Goal: Find specific page/section: Find specific page/section

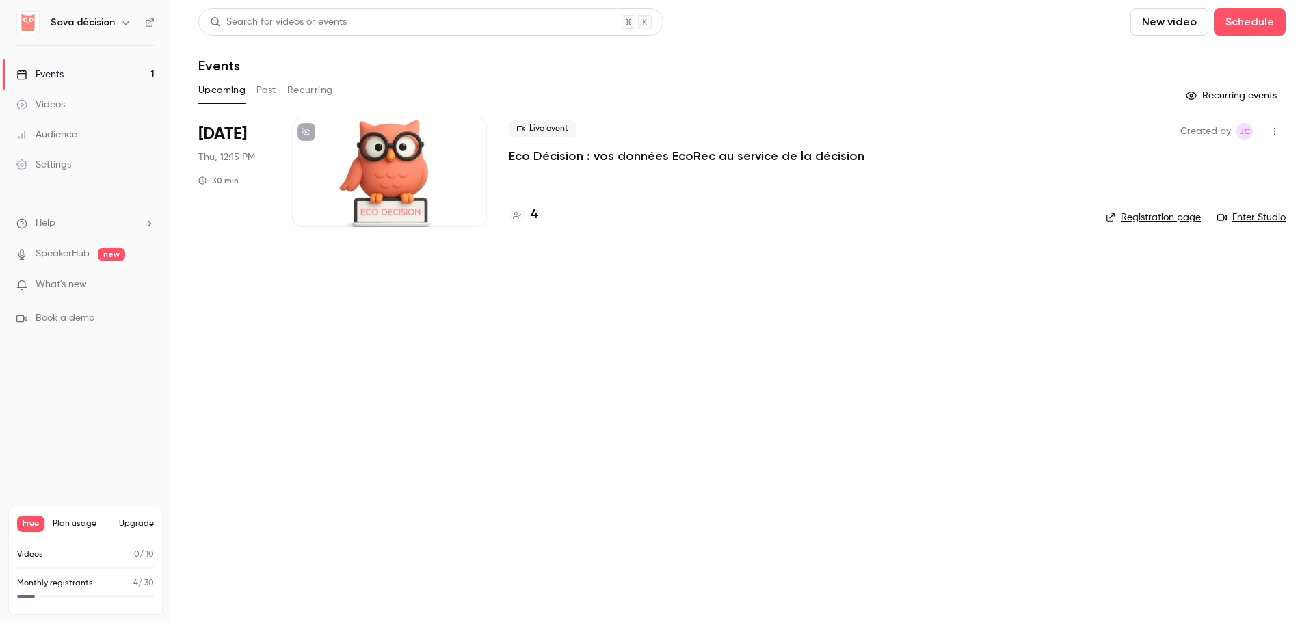
click at [570, 151] on p "Eco Décision : vos données EcoRec au service de la décision" at bounding box center [687, 156] width 356 height 16
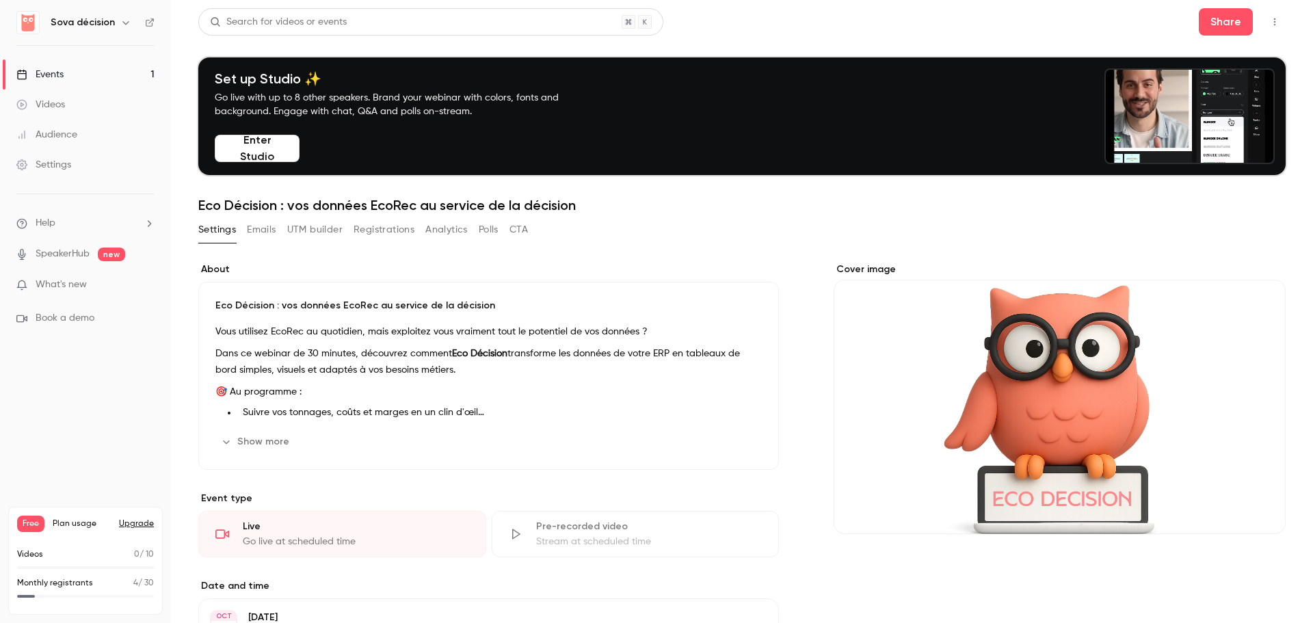
click at [261, 233] on button "Emails" at bounding box center [261, 230] width 29 height 22
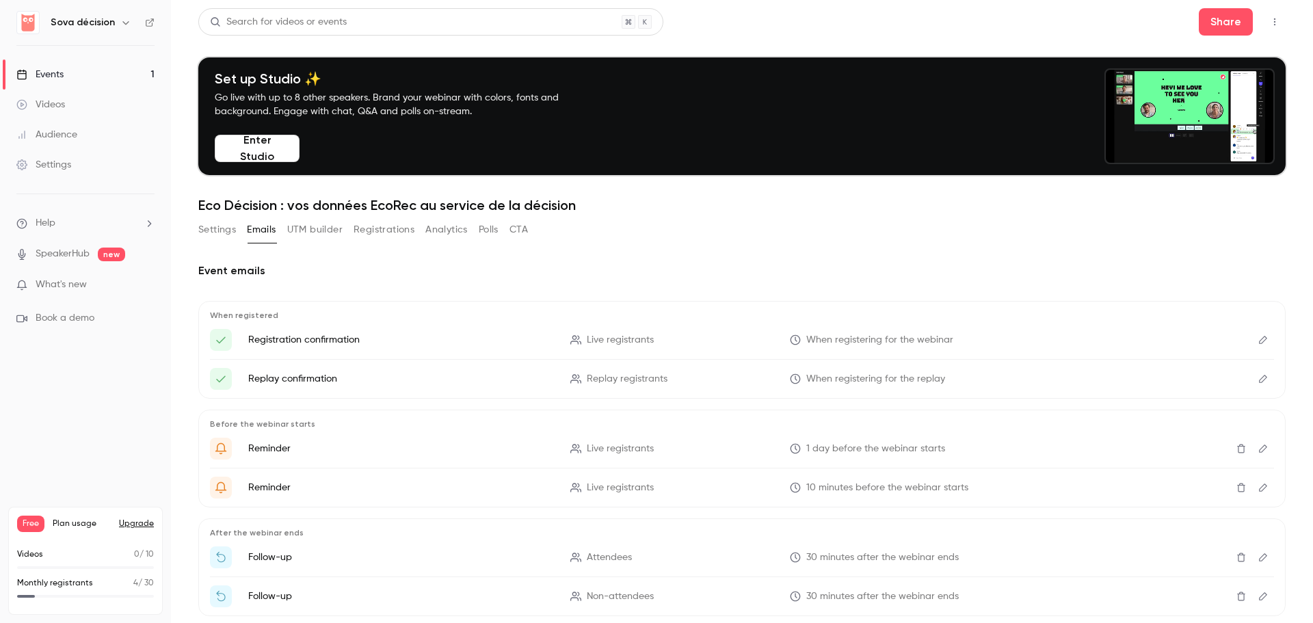
click at [404, 237] on button "Registrations" at bounding box center [384, 230] width 61 height 22
